Goal: Task Accomplishment & Management: Use online tool/utility

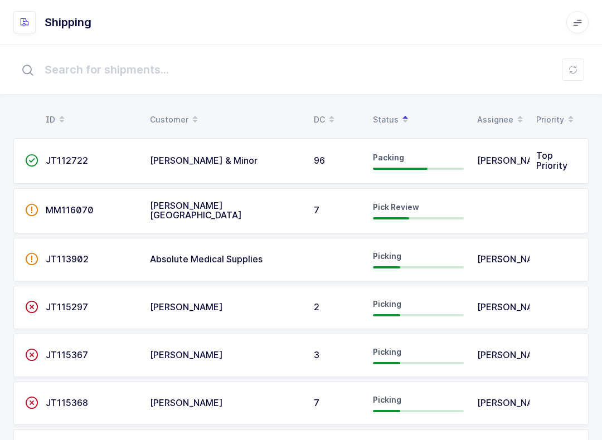
click at [575, 75] on button at bounding box center [573, 70] width 22 height 22
click at [70, 205] on span "MM116070" at bounding box center [70, 210] width 48 height 11
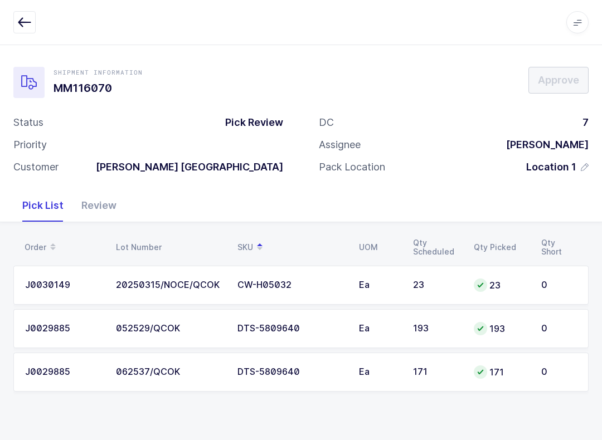
click at [101, 208] on div "Review" at bounding box center [98, 206] width 53 height 32
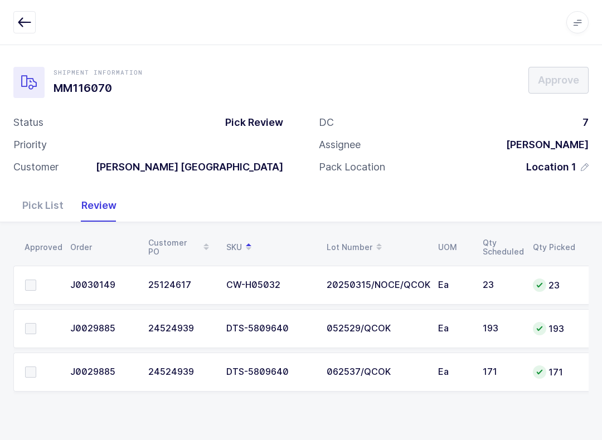
click at [31, 326] on span at bounding box center [30, 328] width 11 height 11
click at [36, 323] on input "checkbox" at bounding box center [36, 323] width 0 height 0
click at [38, 372] on label at bounding box center [41, 372] width 32 height 11
click at [36, 367] on input "checkbox" at bounding box center [36, 367] width 0 height 0
click at [40, 287] on label at bounding box center [41, 285] width 32 height 11
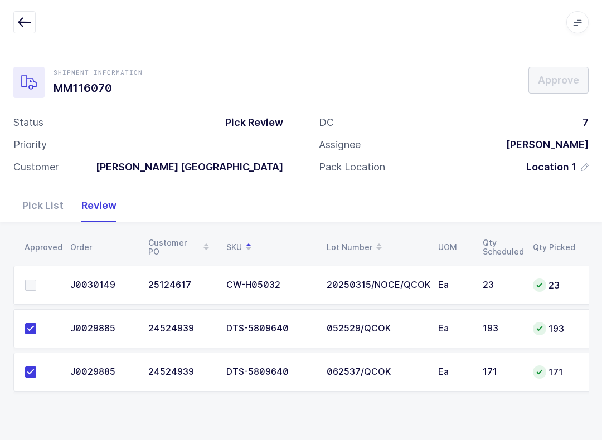
click at [36, 280] on input "checkbox" at bounding box center [36, 280] width 0 height 0
click at [565, 79] on span "Approve" at bounding box center [558, 80] width 41 height 14
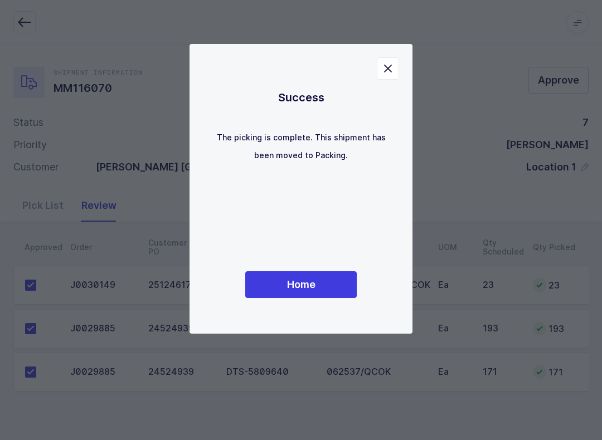
click at [328, 286] on button "Home" at bounding box center [301, 285] width 112 height 27
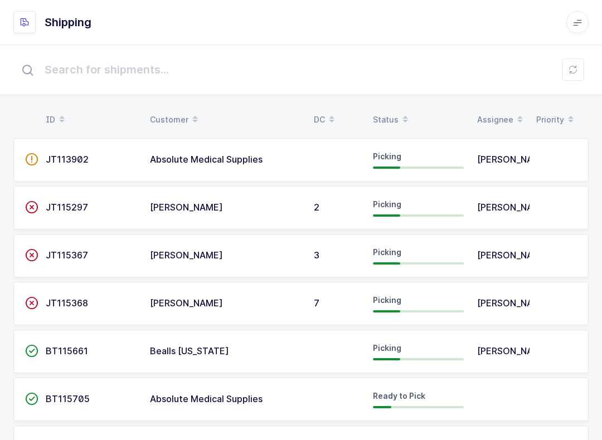
click at [399, 119] on span at bounding box center [405, 119] width 13 height 19
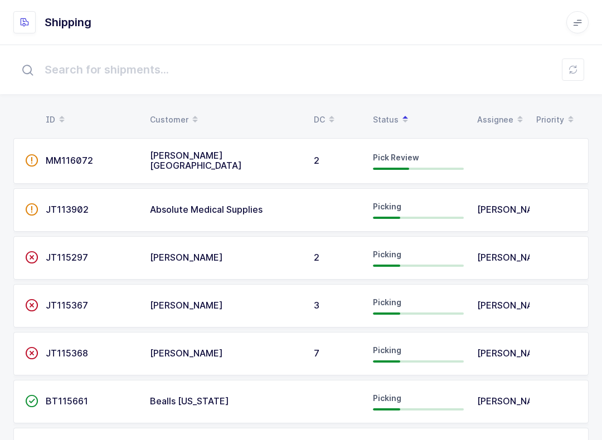
click at [348, 165] on td "2" at bounding box center [336, 161] width 59 height 46
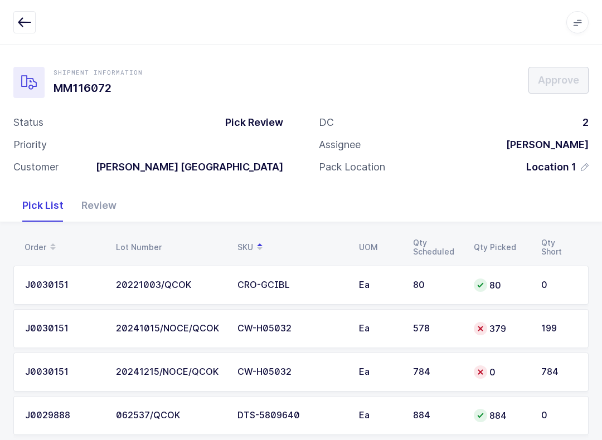
scroll to position [20, 0]
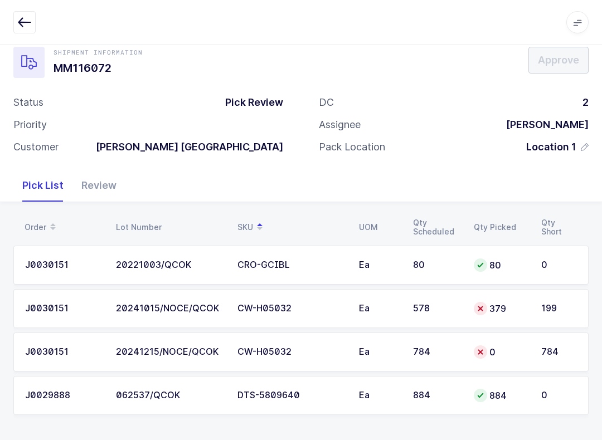
click at [16, 12] on button "button" at bounding box center [24, 22] width 22 height 22
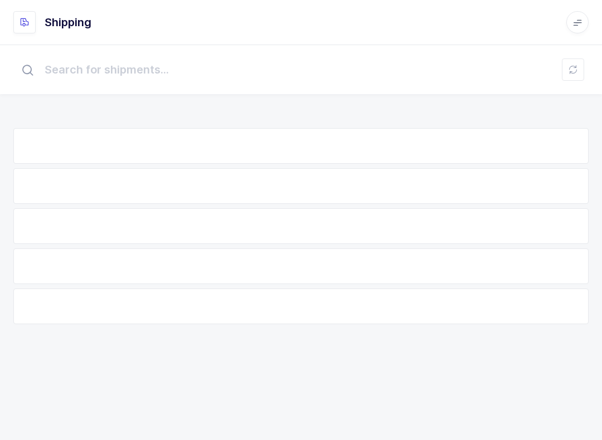
scroll to position [11, 0]
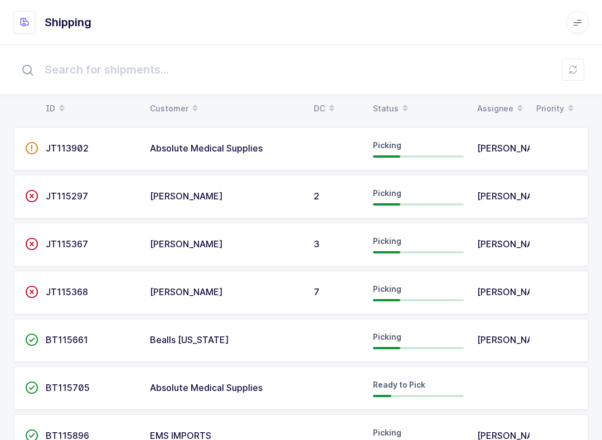
click at [574, 73] on icon at bounding box center [573, 69] width 9 height 9
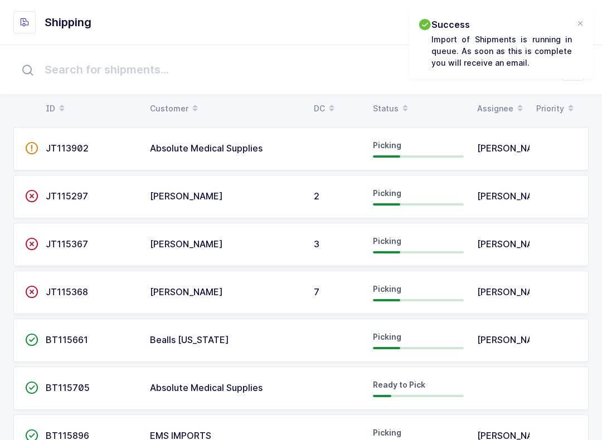
click at [67, 196] on span "JT115297" at bounding box center [67, 196] width 42 height 11
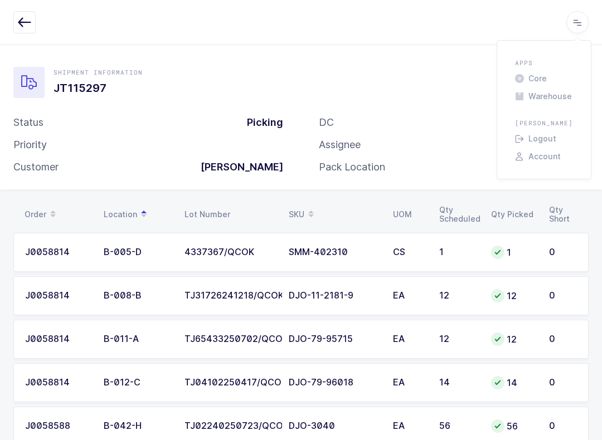
click at [432, 109] on div "Shipment Information JT115297 Complete Status Picking Priority Customer [PERSON…" at bounding box center [300, 125] width 575 height 116
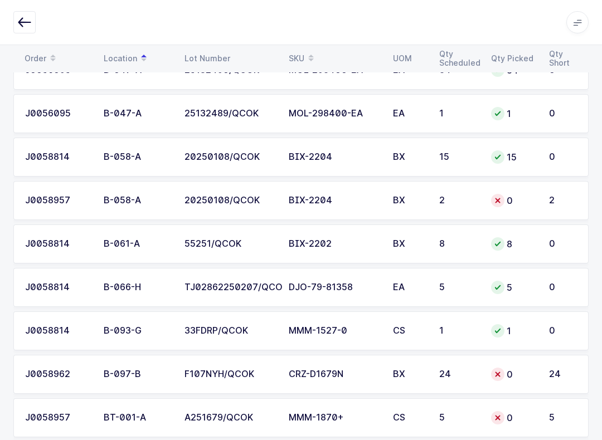
click at [31, 18] on icon "button" at bounding box center [24, 22] width 13 height 13
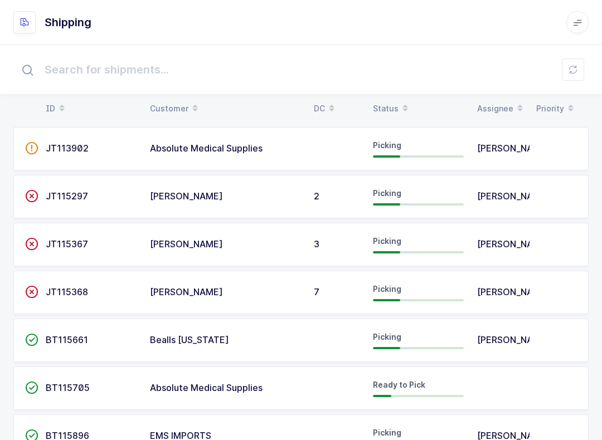
click at [399, 104] on span at bounding box center [405, 108] width 13 height 19
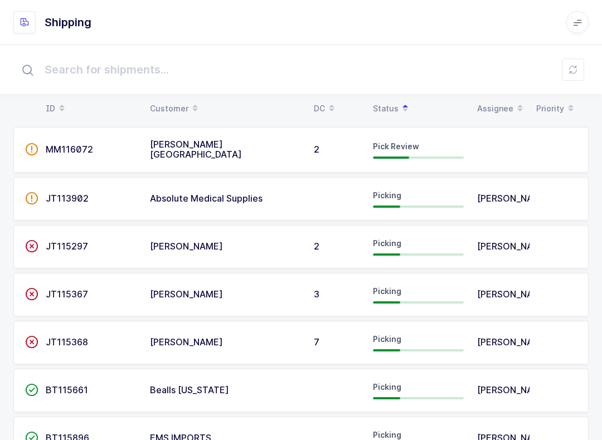
click at [70, 147] on span "MM116072" at bounding box center [69, 149] width 47 height 11
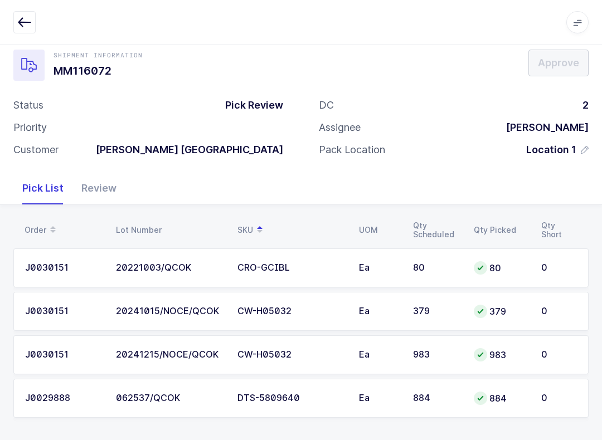
scroll to position [20, 0]
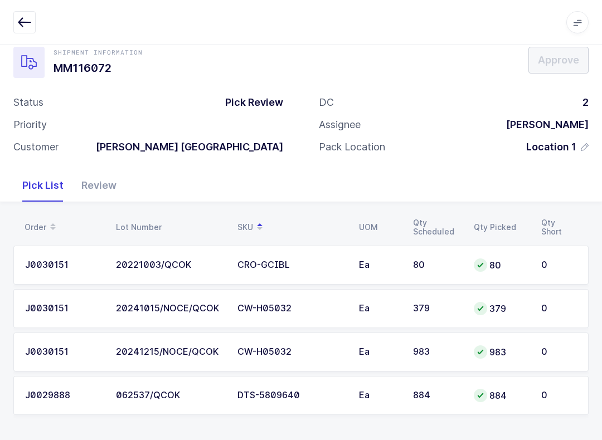
click at [107, 190] on div "Review" at bounding box center [98, 185] width 53 height 32
